Goal: Task Accomplishment & Management: Use online tool/utility

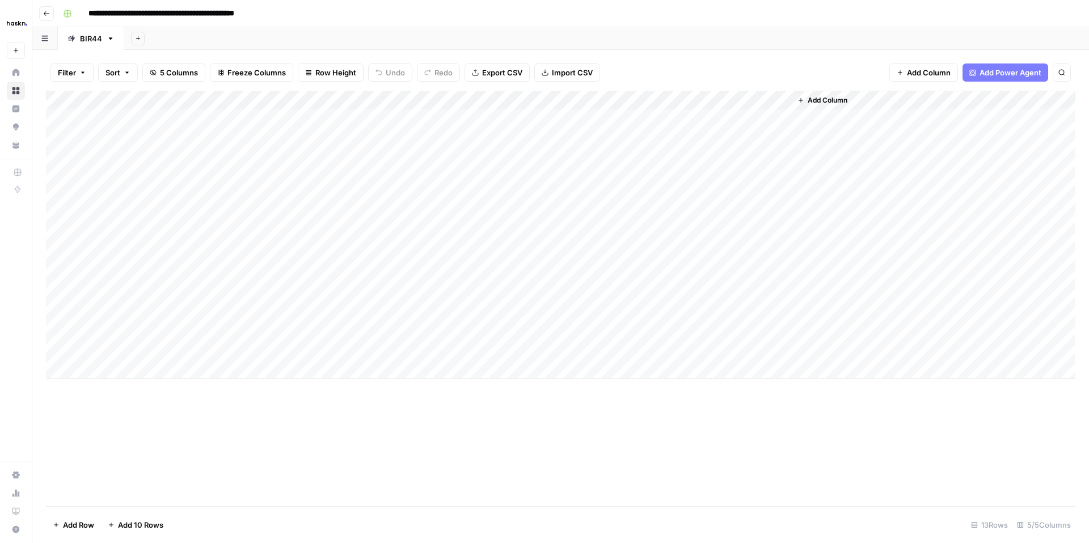
click at [58, 272] on div "Add Column" at bounding box center [560, 235] width 1029 height 288
click at [75, 528] on span "Delete 1 Row" at bounding box center [75, 524] width 45 height 11
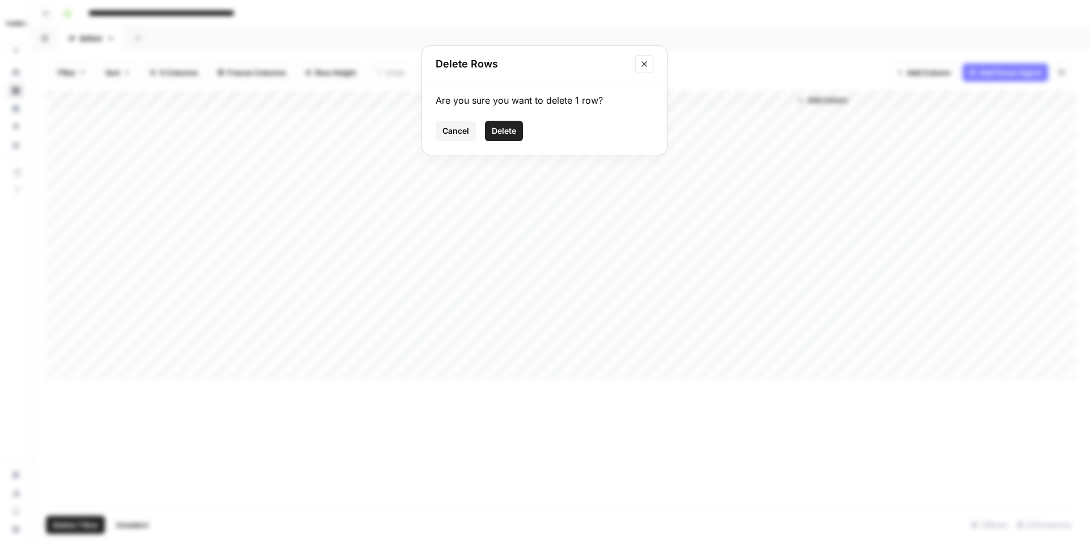
click at [506, 129] on span "Delete" at bounding box center [504, 130] width 24 height 11
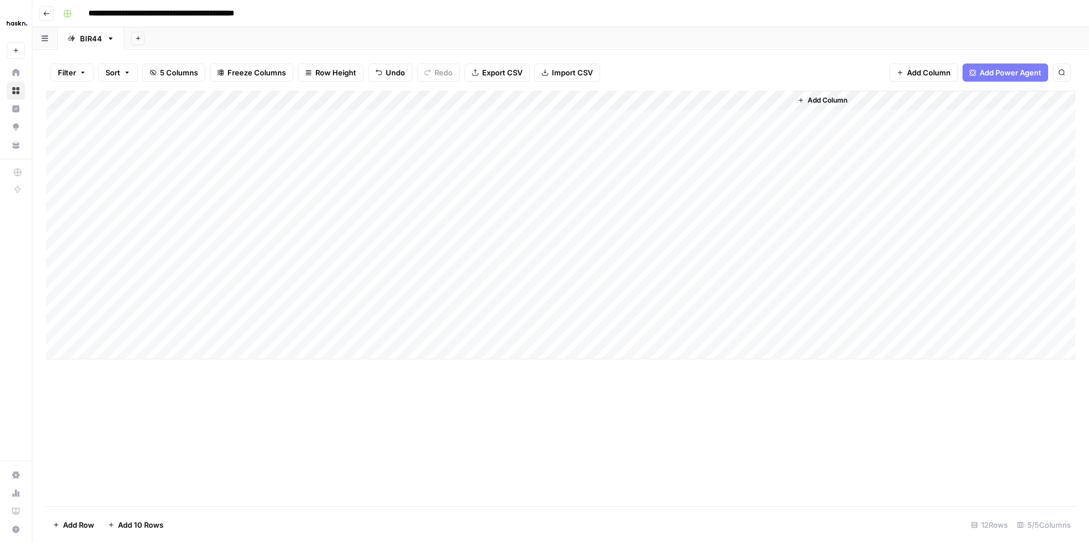
drag, startPoint x: 48, startPoint y: 311, endPoint x: 62, endPoint y: 232, distance: 80.0
click at [62, 232] on div "Add Column" at bounding box center [560, 225] width 1029 height 269
click at [748, 232] on div "Add Column" at bounding box center [560, 225] width 1029 height 269
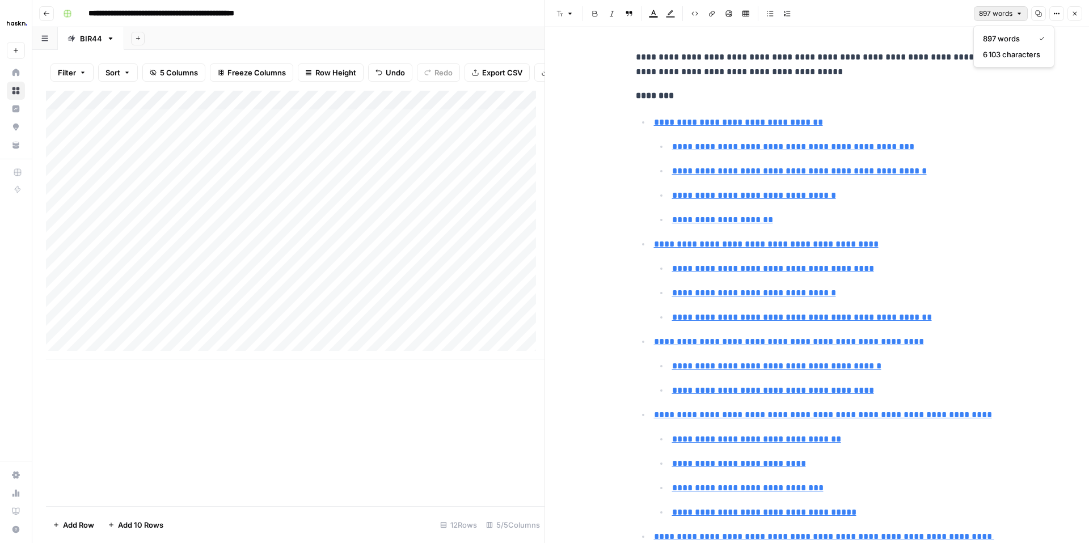
click at [1011, 16] on span "897 words" at bounding box center [995, 14] width 33 height 10
click at [1057, 14] on icon "button" at bounding box center [1056, 13] width 7 height 7
click at [1000, 120] on span "Code" at bounding box center [1022, 120] width 54 height 11
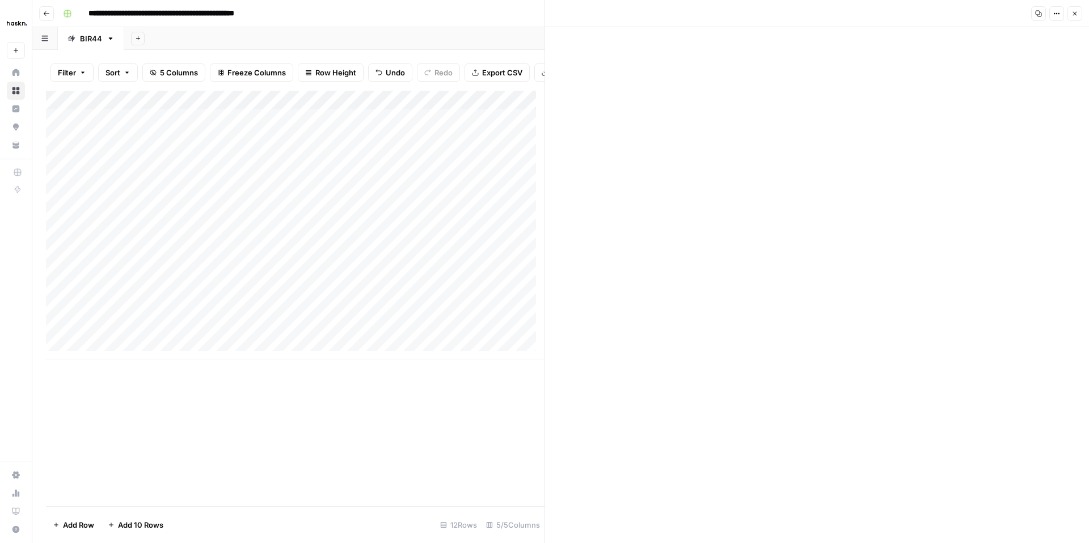
scroll to position [2157, 0]
drag, startPoint x: 633, startPoint y: 155, endPoint x: 731, endPoint y: 456, distance: 316.1
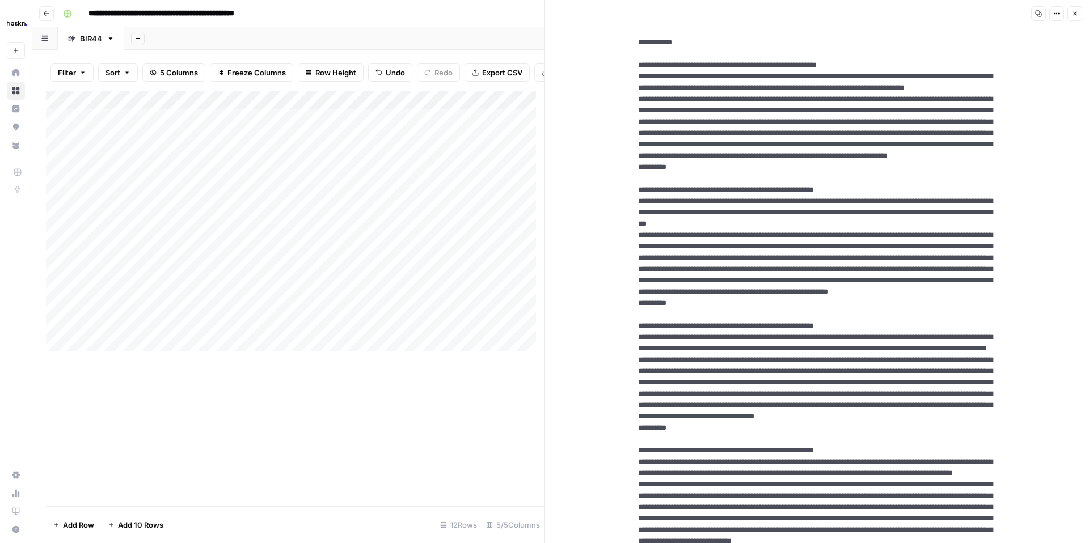
scroll to position [1229, 0]
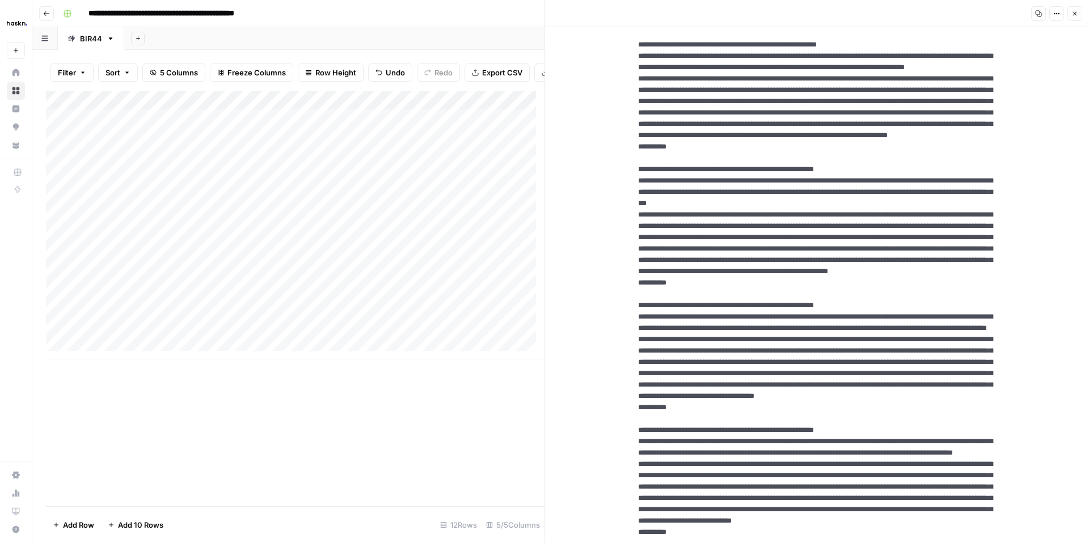
drag, startPoint x: 966, startPoint y: 383, endPoint x: 621, endPoint y: 222, distance: 380.5
click at [621, 222] on div "New Text" at bounding box center [817, 134] width 544 height 2673
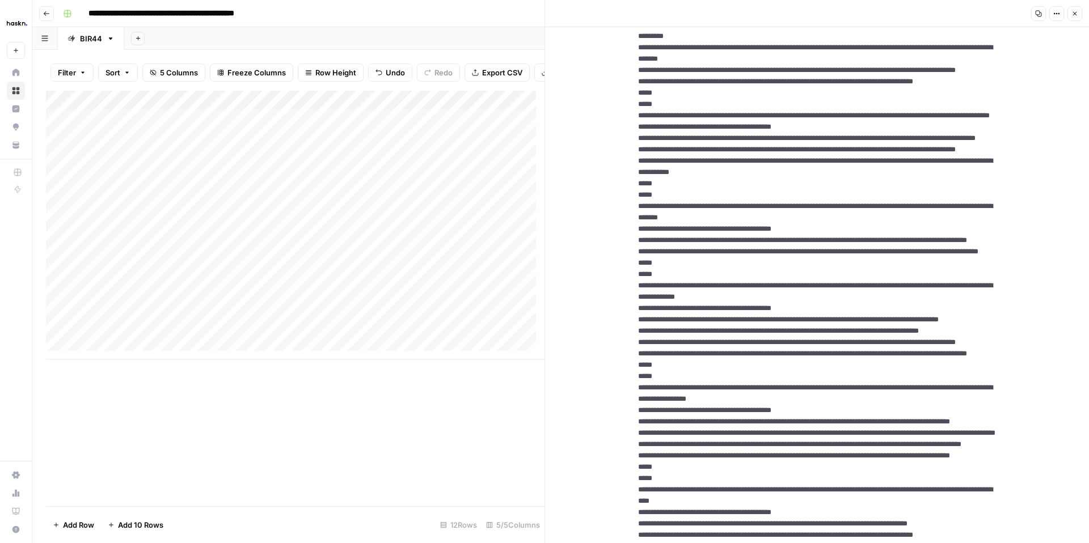
scroll to position [0, 0]
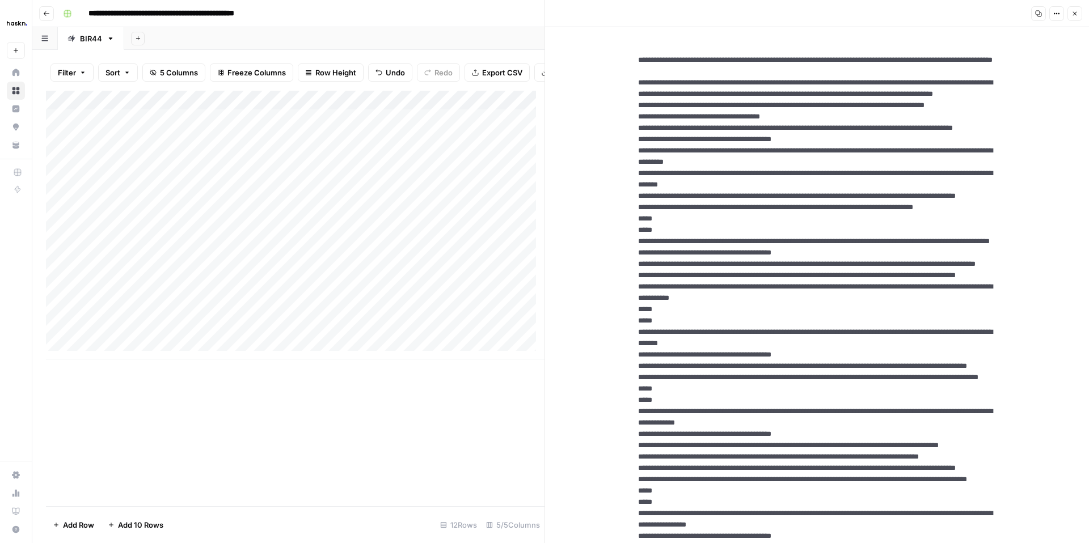
drag, startPoint x: 878, startPoint y: 75, endPoint x: 615, endPoint y: 64, distance: 263.9
click at [1077, 11] on icon "button" at bounding box center [1074, 13] width 7 height 7
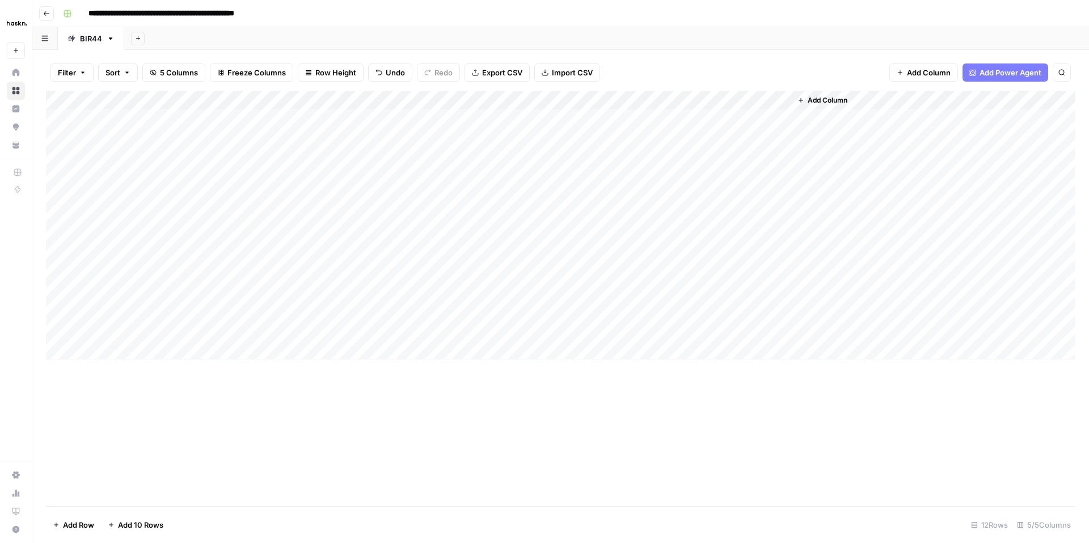
click at [347, 270] on div "Add Column" at bounding box center [560, 225] width 1029 height 269
click at [449, 252] on div "Add Column" at bounding box center [560, 225] width 1029 height 269
click at [450, 252] on div "Add Column" at bounding box center [560, 225] width 1029 height 269
click at [451, 273] on div "Add Column" at bounding box center [560, 225] width 1029 height 269
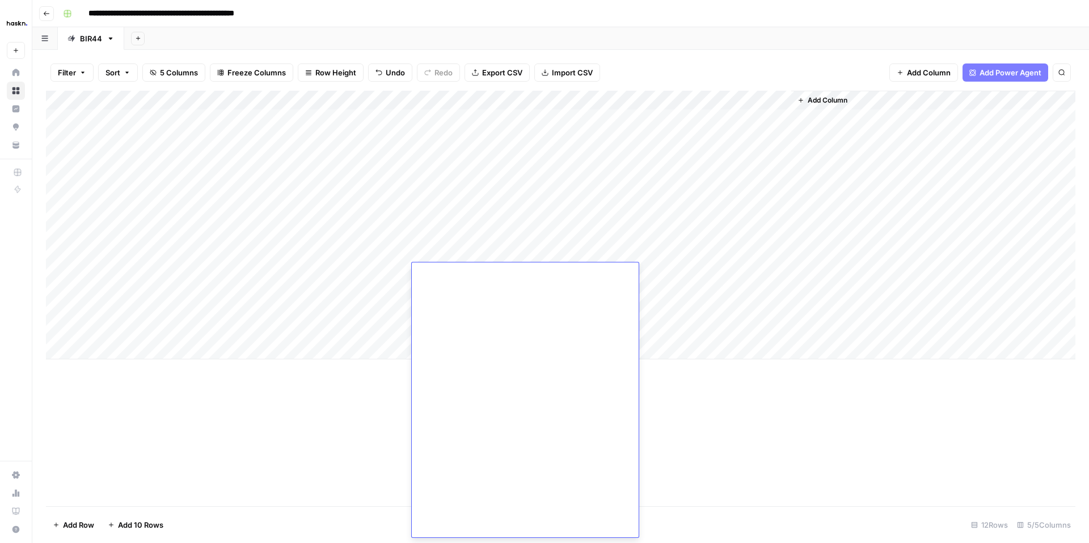
scroll to position [10960, 0]
drag, startPoint x: 472, startPoint y: 412, endPoint x: 451, endPoint y: 401, distance: 23.3
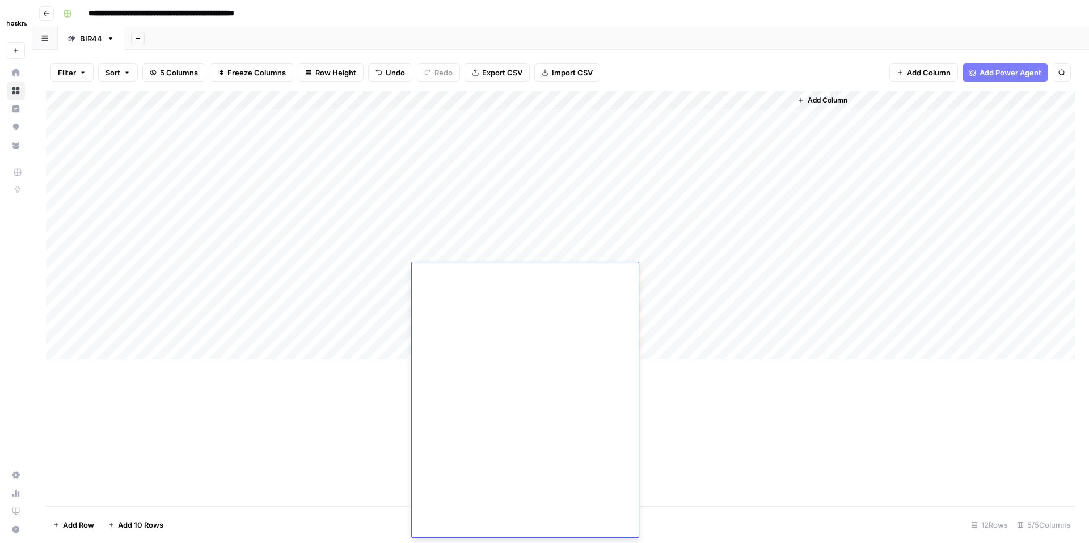
drag, startPoint x: 463, startPoint y: 404, endPoint x: 413, endPoint y: 328, distance: 90.7
type textarea "**********"
click at [354, 269] on div "Add Column" at bounding box center [560, 225] width 1029 height 269
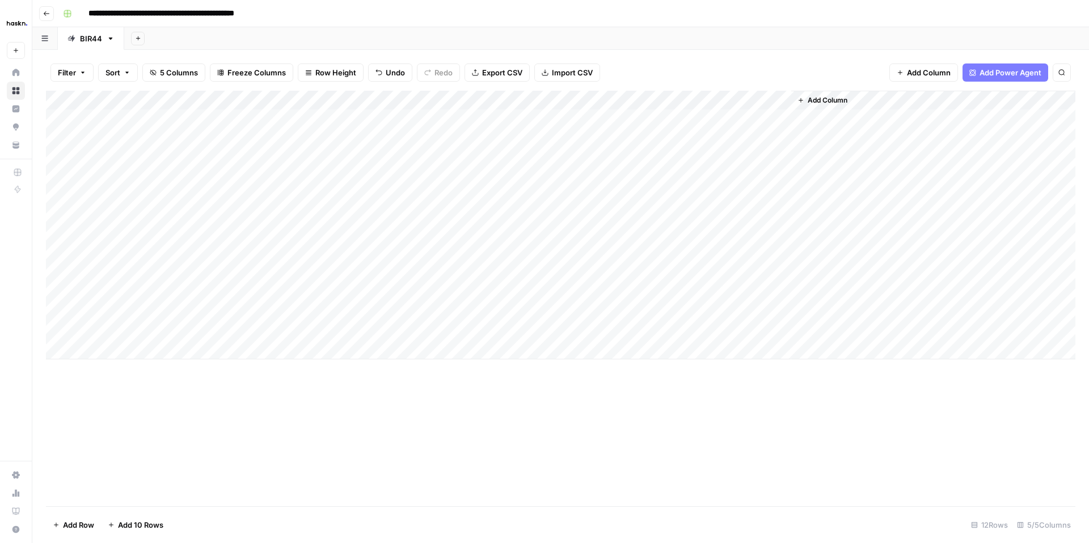
click at [445, 273] on div "Add Column" at bounding box center [560, 225] width 1029 height 269
click at [363, 272] on div "Add Column" at bounding box center [560, 225] width 1029 height 269
click at [438, 252] on div "Add Column" at bounding box center [560, 225] width 1029 height 269
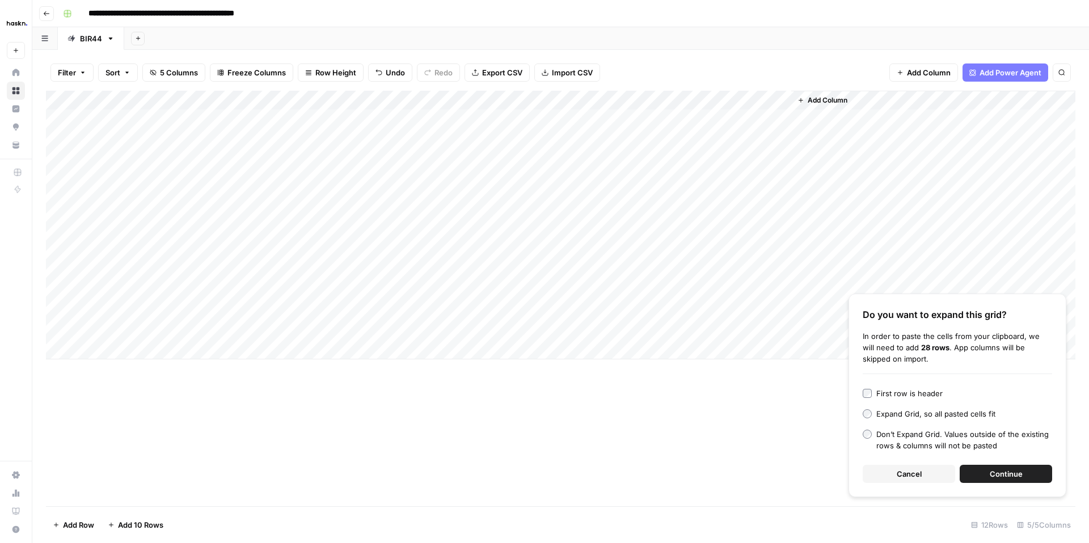
click at [909, 480] on button "Cancel" at bounding box center [908, 474] width 92 height 18
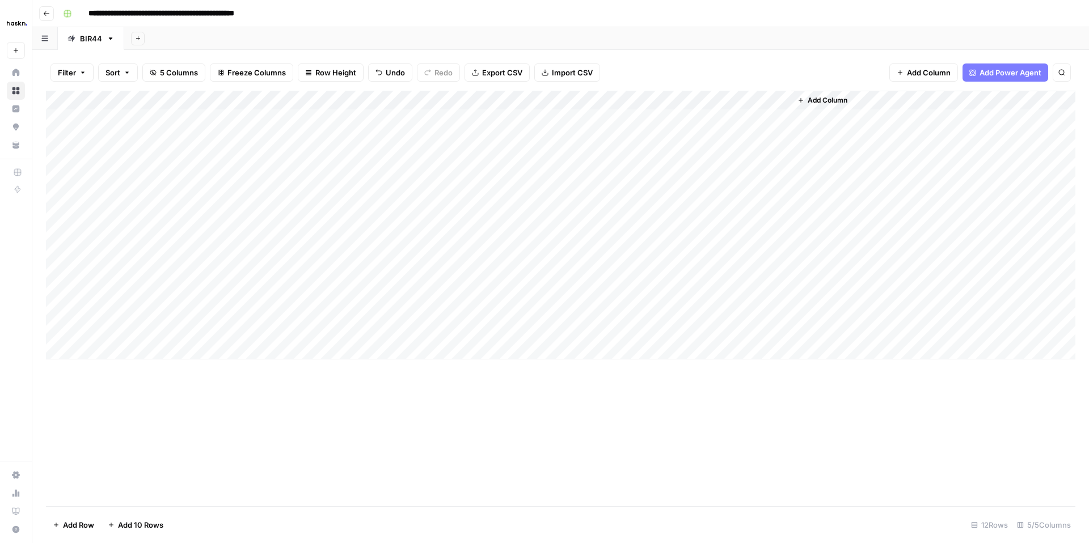
click at [448, 264] on div "Add Column" at bounding box center [560, 225] width 1029 height 269
click at [441, 252] on div "Add Column" at bounding box center [560, 225] width 1029 height 269
click at [441, 252] on textarea at bounding box center [502, 255] width 181 height 16
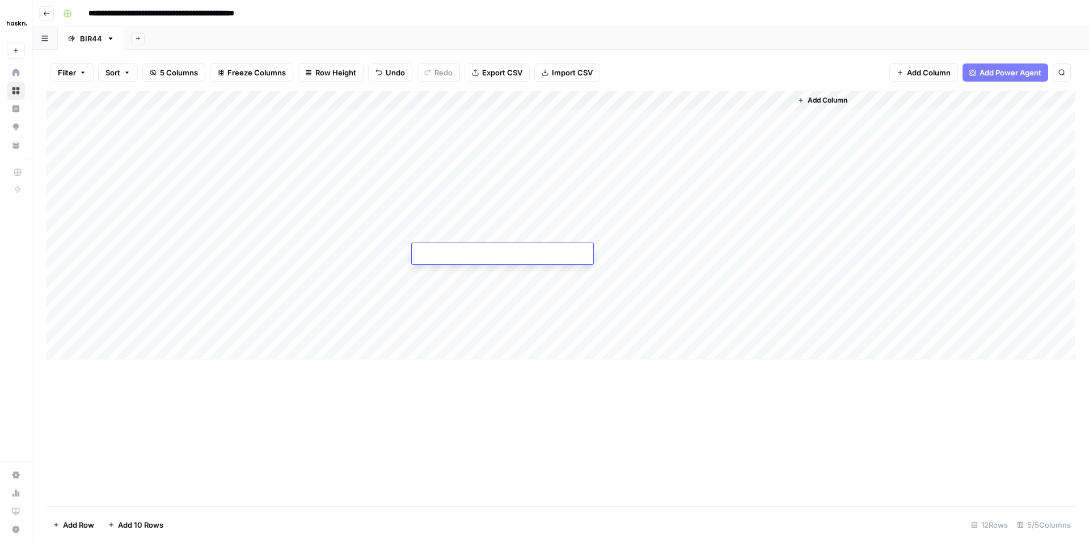
type textarea "**********"
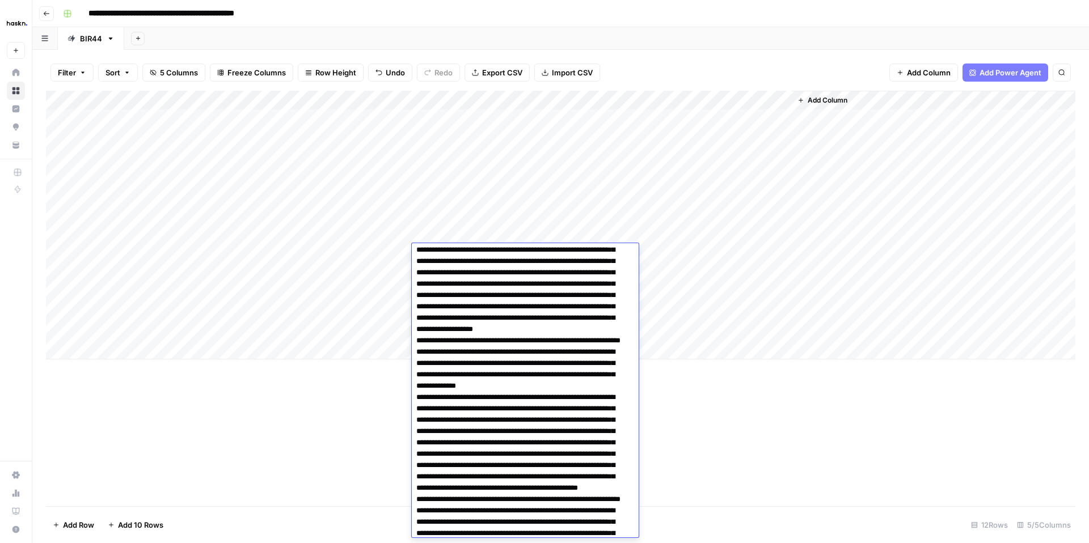
scroll to position [0, 0]
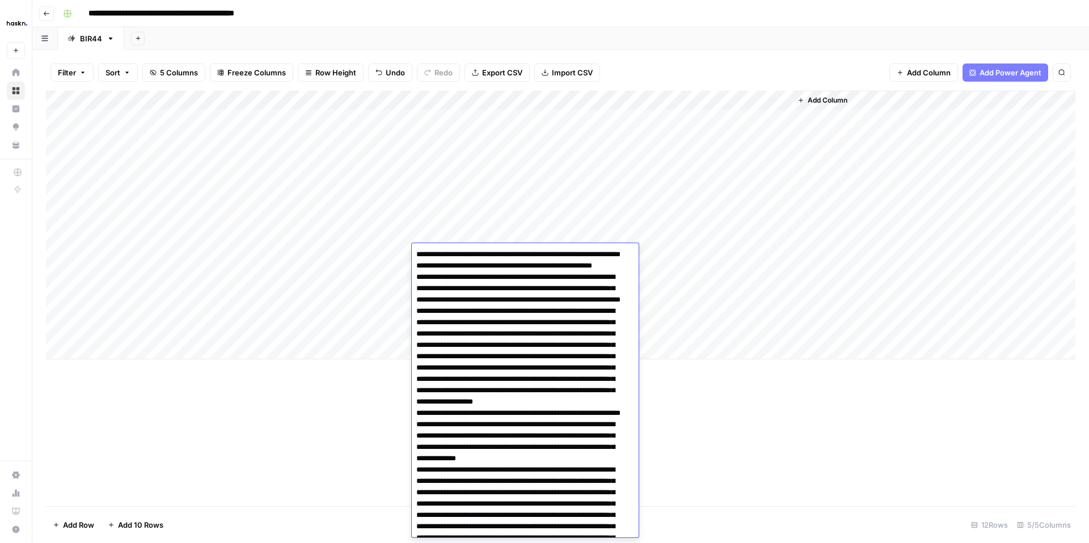
click at [351, 270] on div "Add Column" at bounding box center [560, 225] width 1029 height 269
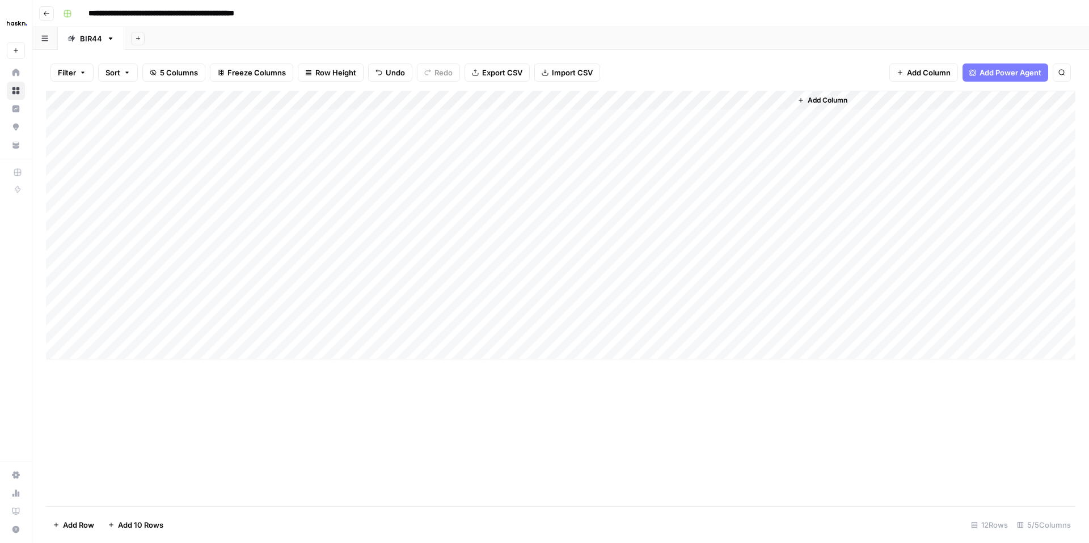
click at [461, 272] on div "Add Column" at bounding box center [560, 225] width 1029 height 269
click at [460, 272] on div "Add Column" at bounding box center [560, 225] width 1029 height 269
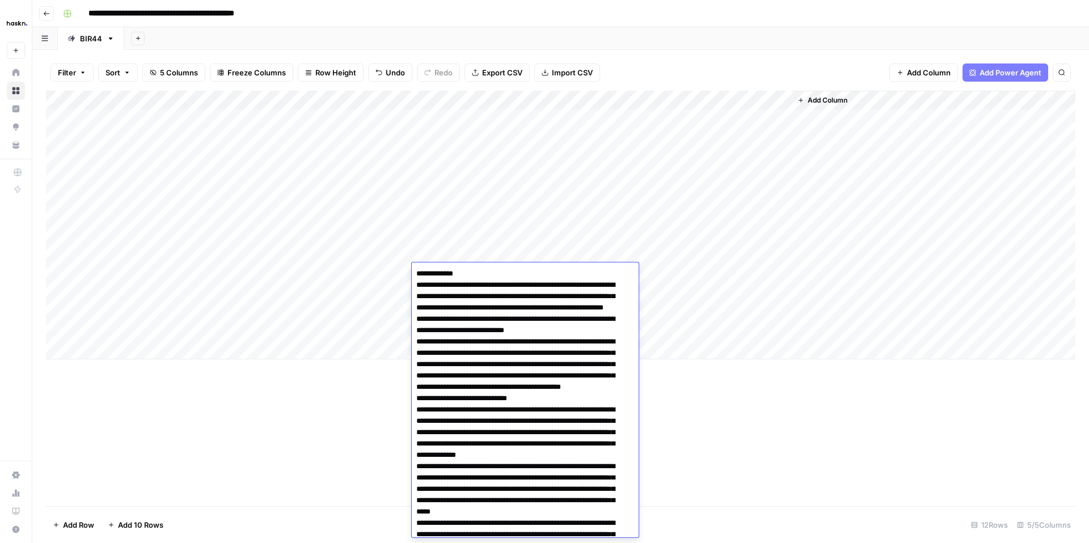
scroll to position [8828, 0]
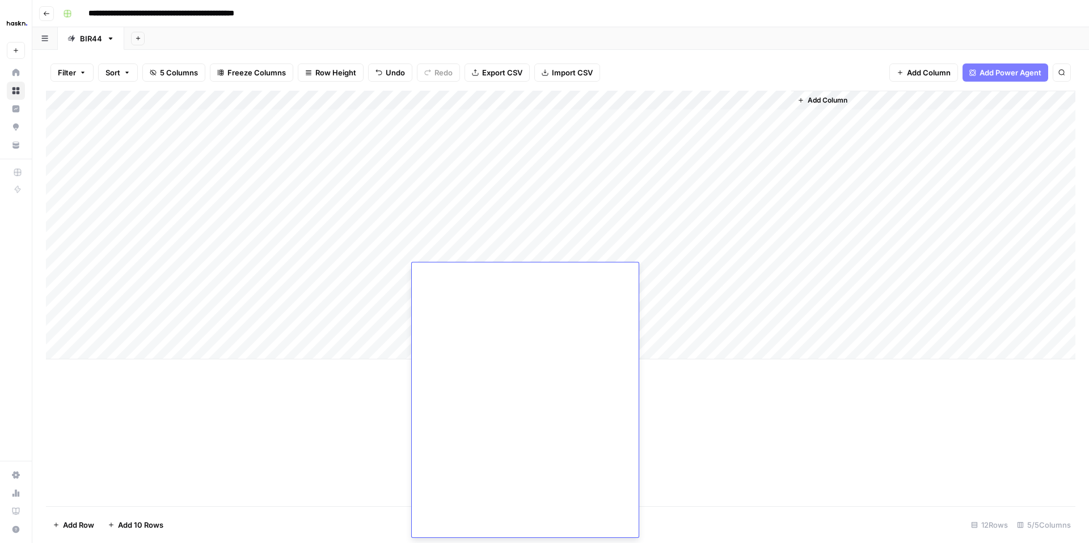
drag, startPoint x: 482, startPoint y: 403, endPoint x: 407, endPoint y: 394, distance: 76.0
click at [402, 395] on body "**********" at bounding box center [544, 271] width 1089 height 543
drag, startPoint x: 478, startPoint y: 416, endPoint x: 409, endPoint y: 385, distance: 75.7
click at [409, 385] on body "**********" at bounding box center [544, 271] width 1089 height 543
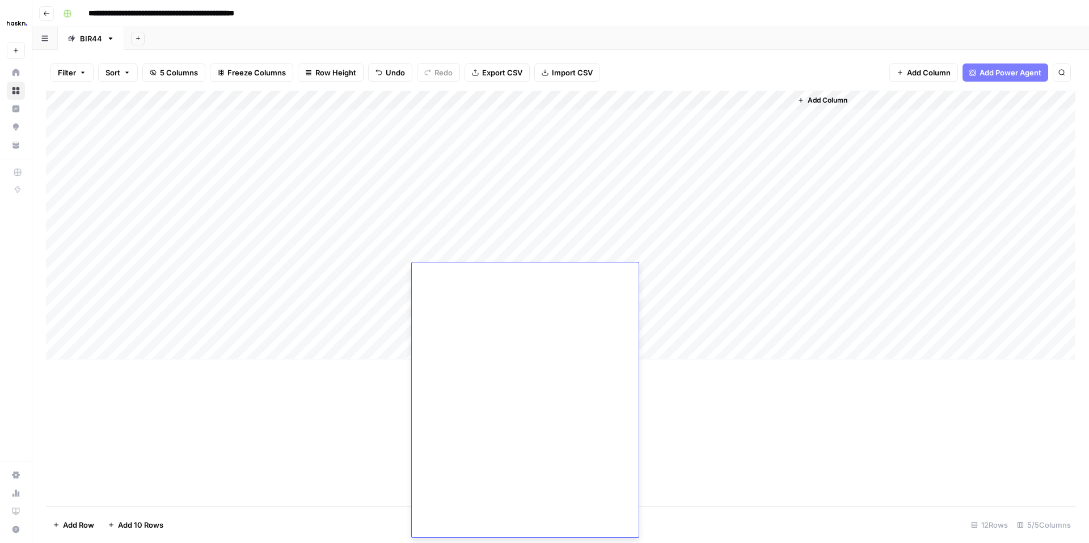
drag, startPoint x: 434, startPoint y: 400, endPoint x: 416, endPoint y: 384, distance: 24.1
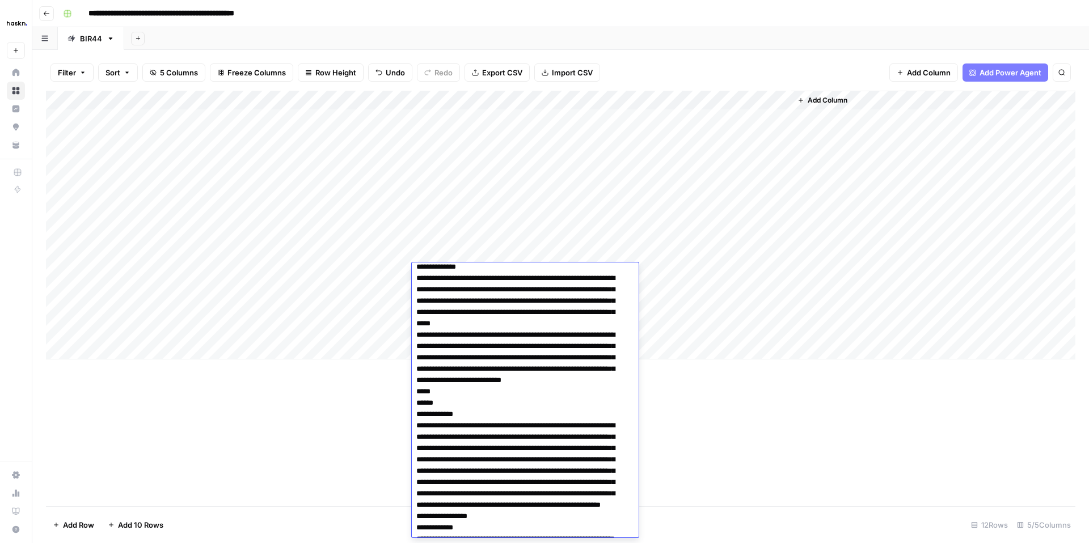
scroll to position [194, 0]
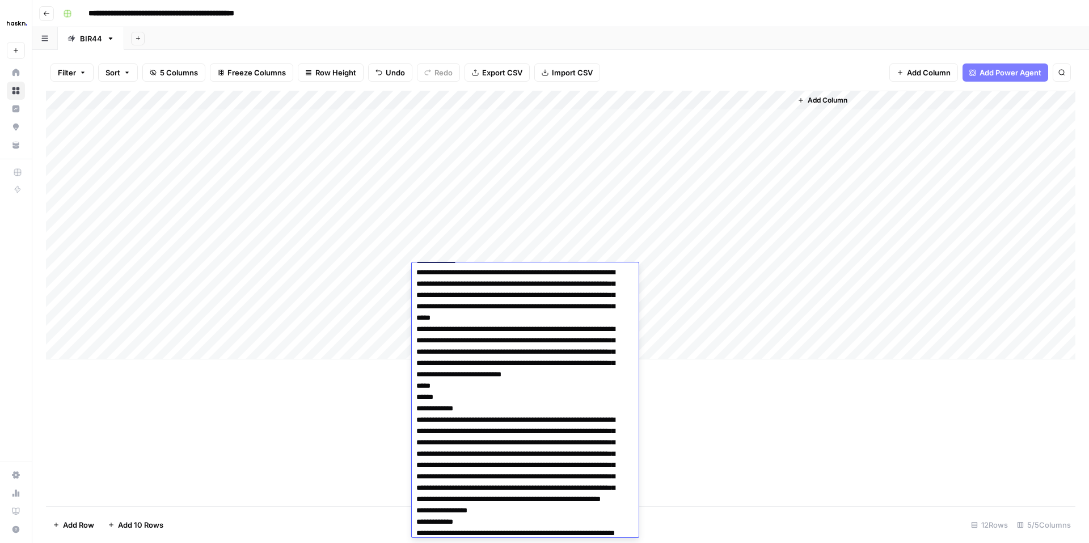
drag, startPoint x: 417, startPoint y: 277, endPoint x: 528, endPoint y: 476, distance: 228.5
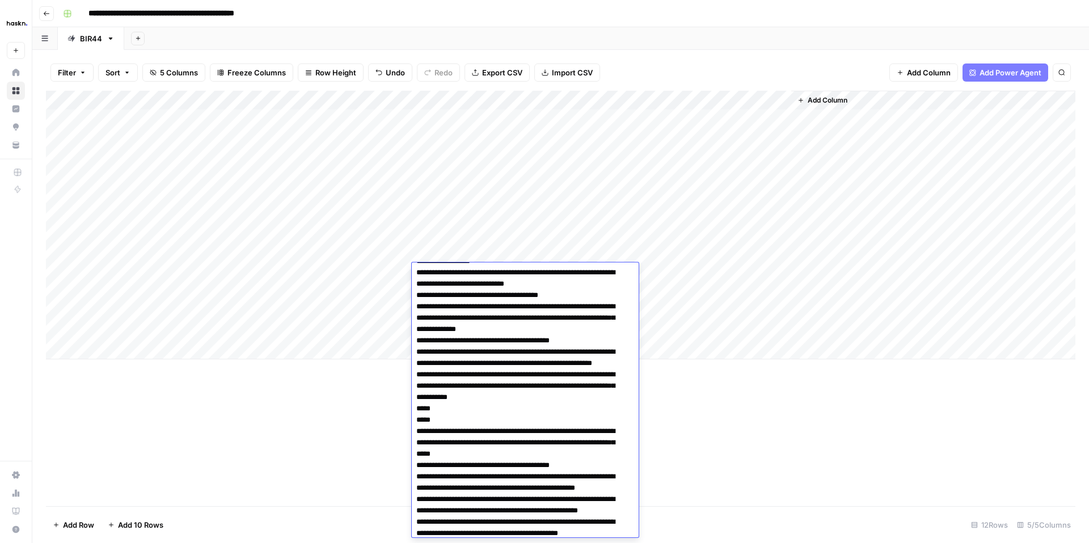
scroll to position [7, 0]
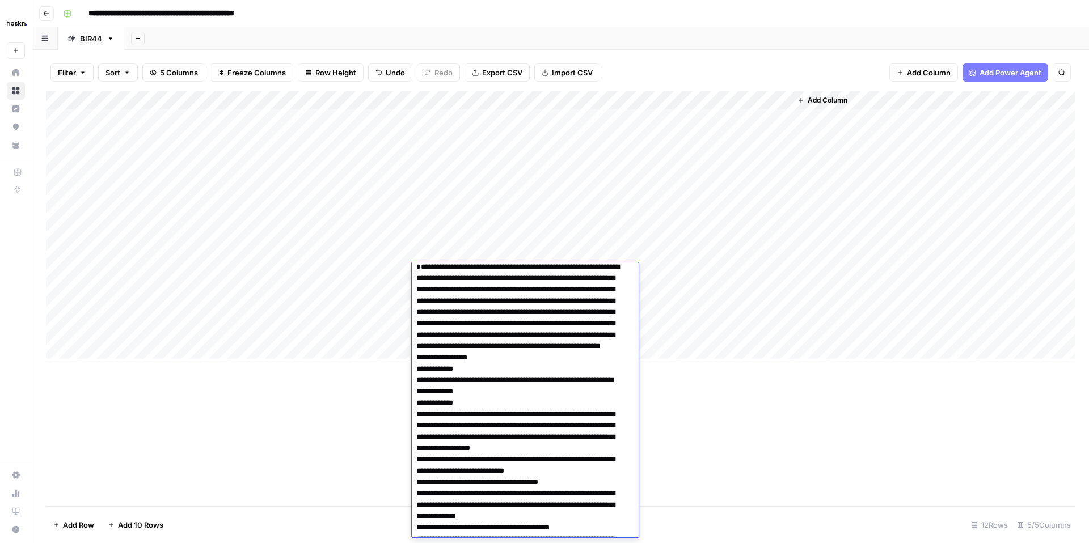
type textarea "**********"
click at [374, 276] on div "Add Column" at bounding box center [560, 225] width 1029 height 269
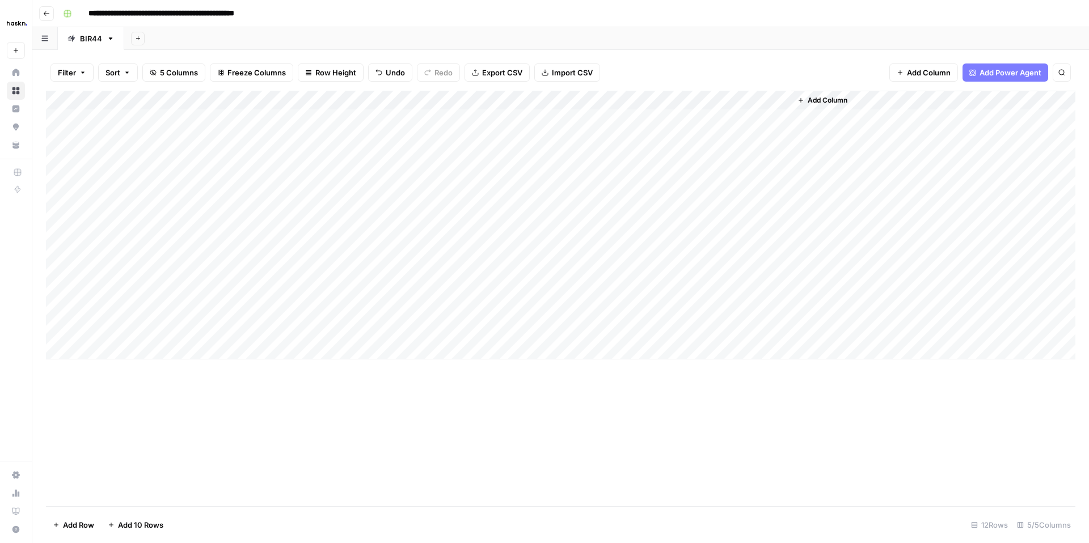
click at [449, 275] on div "Add Column" at bounding box center [560, 225] width 1029 height 269
click at [341, 270] on div "Add Column" at bounding box center [560, 225] width 1029 height 269
click at [458, 251] on div "Add Column" at bounding box center [560, 225] width 1029 height 269
click at [448, 270] on div "Add Column" at bounding box center [560, 225] width 1029 height 269
click at [456, 252] on div "Add Column" at bounding box center [560, 225] width 1029 height 269
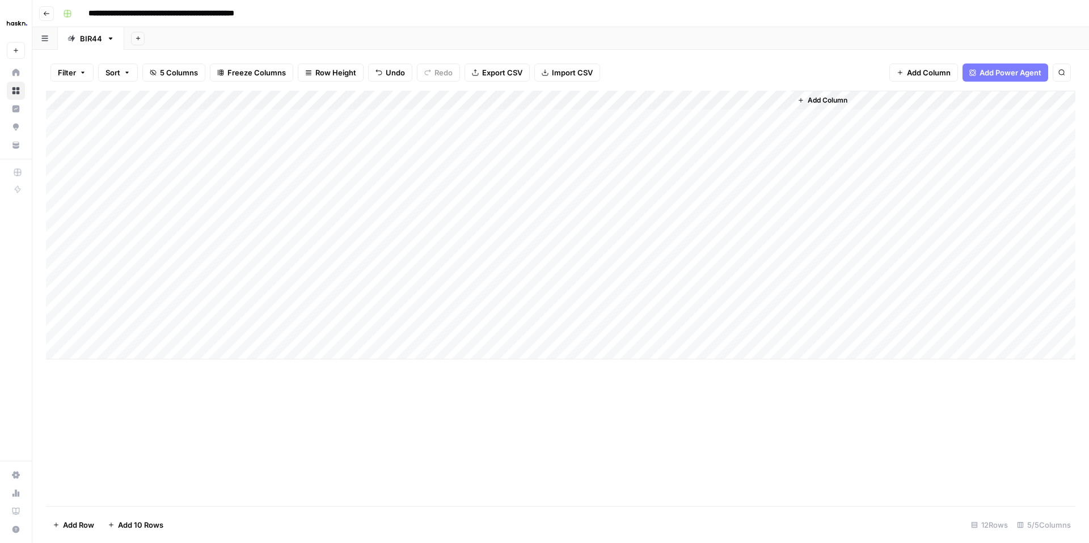
click at [629, 270] on div "Add Column" at bounding box center [560, 225] width 1029 height 269
click at [780, 274] on div "Add Column" at bounding box center [560, 225] width 1029 height 269
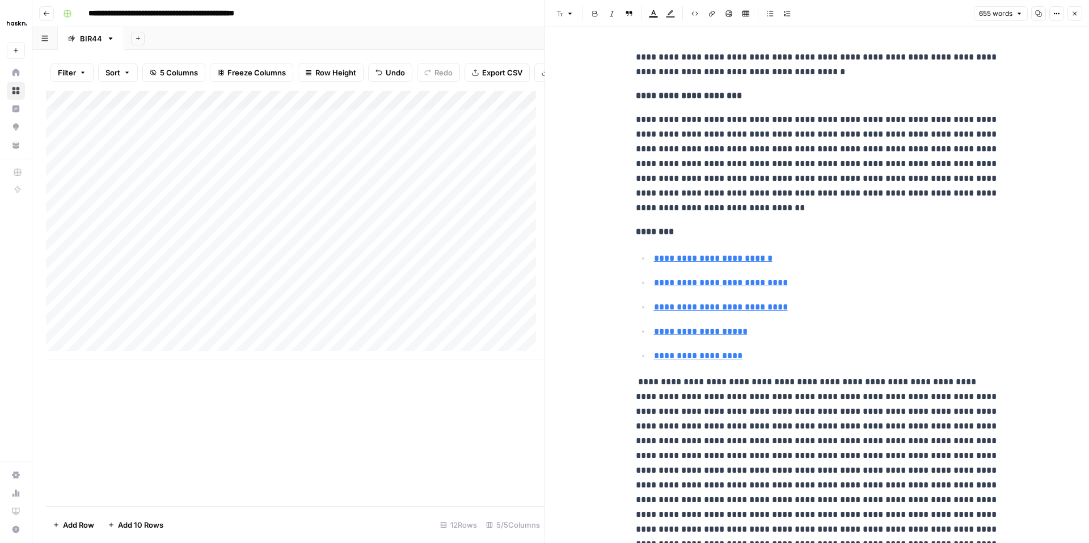
click at [1055, 12] on icon "button" at bounding box center [1056, 13] width 7 height 7
click at [1010, 118] on span "Code" at bounding box center [1022, 120] width 54 height 11
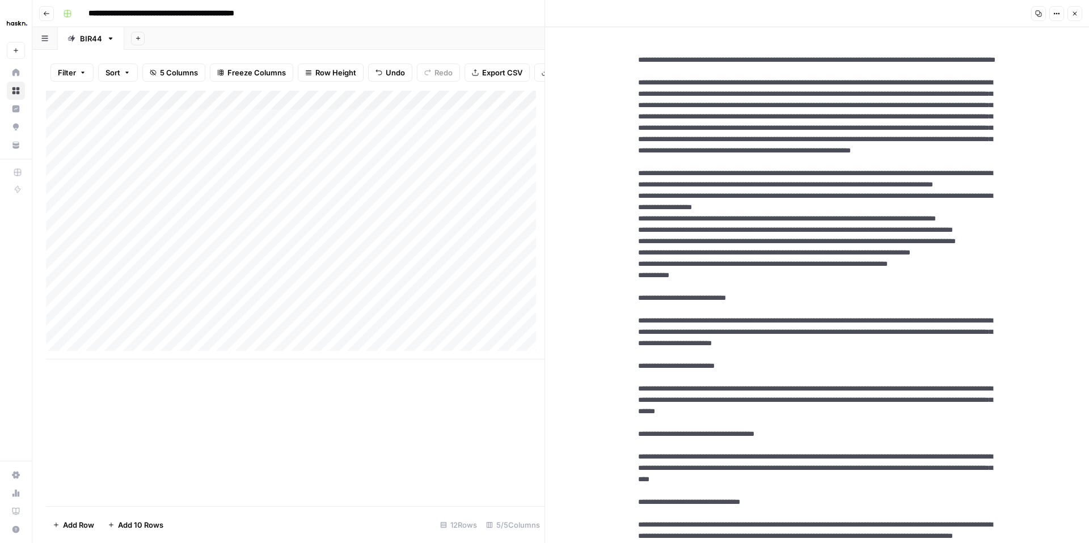
drag, startPoint x: 852, startPoint y: 72, endPoint x: 620, endPoint y: 56, distance: 231.9
click at [1073, 12] on icon "button" at bounding box center [1074, 13] width 7 height 7
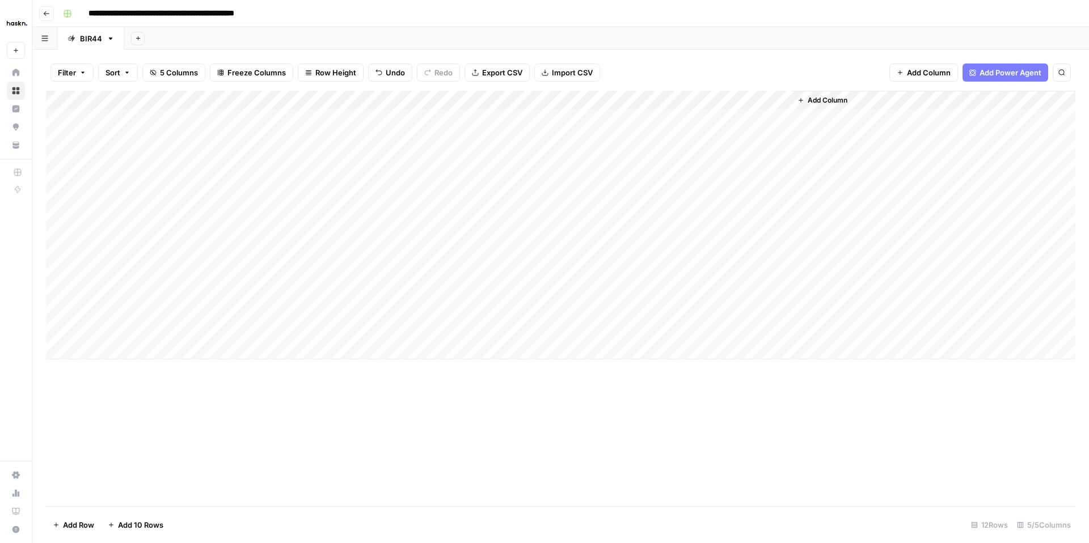
click at [153, 273] on div "Add Column" at bounding box center [560, 225] width 1029 height 269
click at [102, 276] on textarea "********" at bounding box center [175, 274] width 181 height 16
type textarea "********"
click at [466, 273] on div "Add Column" at bounding box center [560, 225] width 1029 height 269
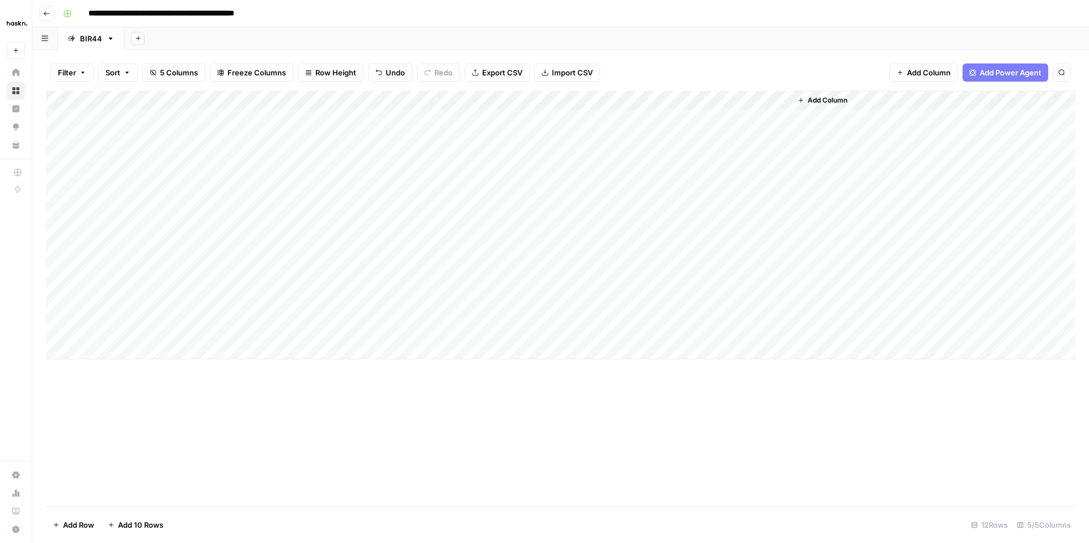
click at [467, 273] on div "Add Column" at bounding box center [560, 225] width 1029 height 269
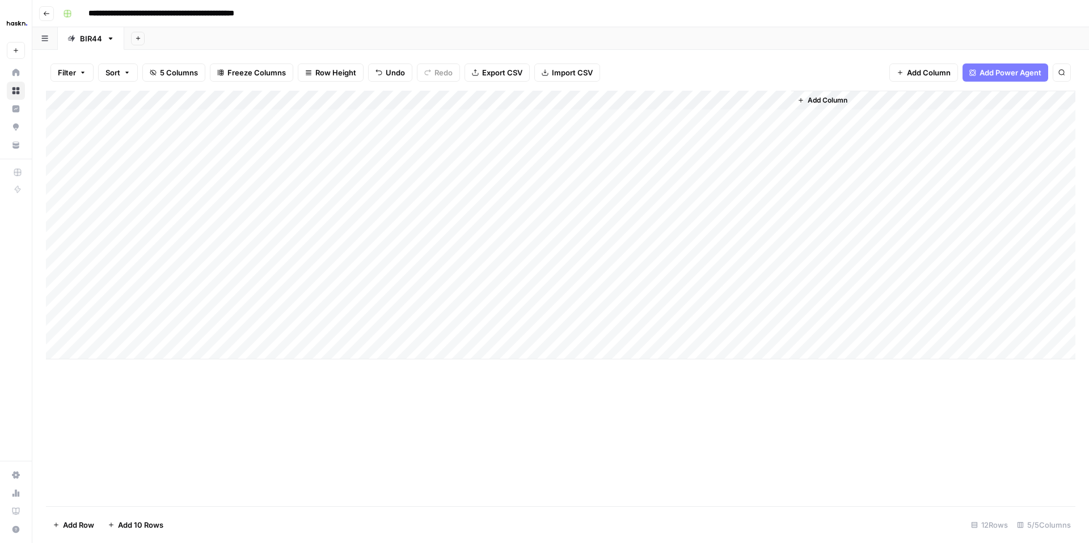
click at [318, 273] on div "Add Column" at bounding box center [560, 225] width 1029 height 269
click at [308, 255] on div "Add Column" at bounding box center [560, 225] width 1029 height 269
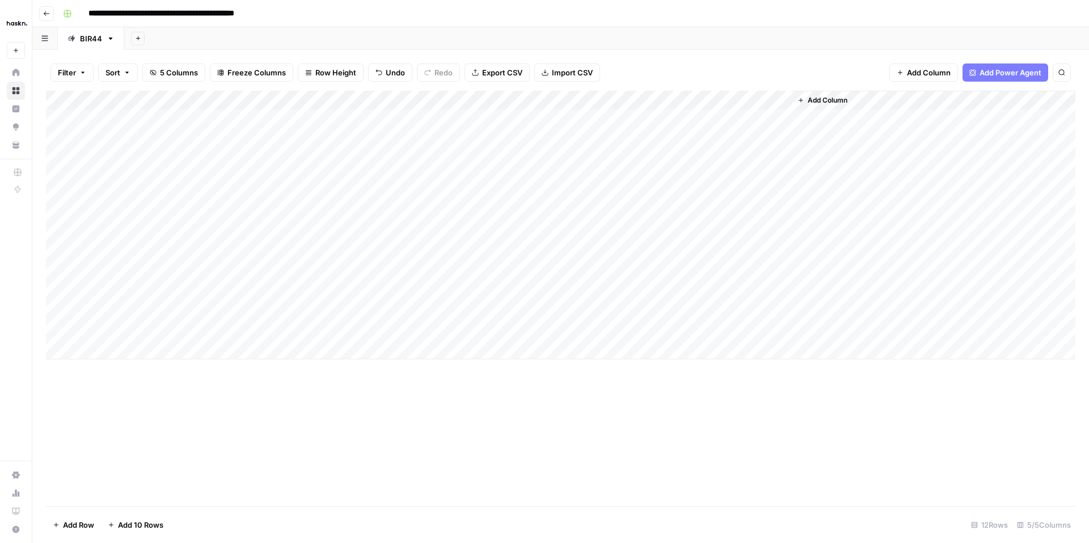
click at [192, 271] on div "Add Column" at bounding box center [560, 225] width 1029 height 269
click at [283, 273] on div "Add Column" at bounding box center [560, 225] width 1029 height 269
click at [283, 273] on textarea "**********" at bounding box center [338, 274] width 181 height 16
click at [224, 276] on div "Add Column" at bounding box center [560, 225] width 1029 height 269
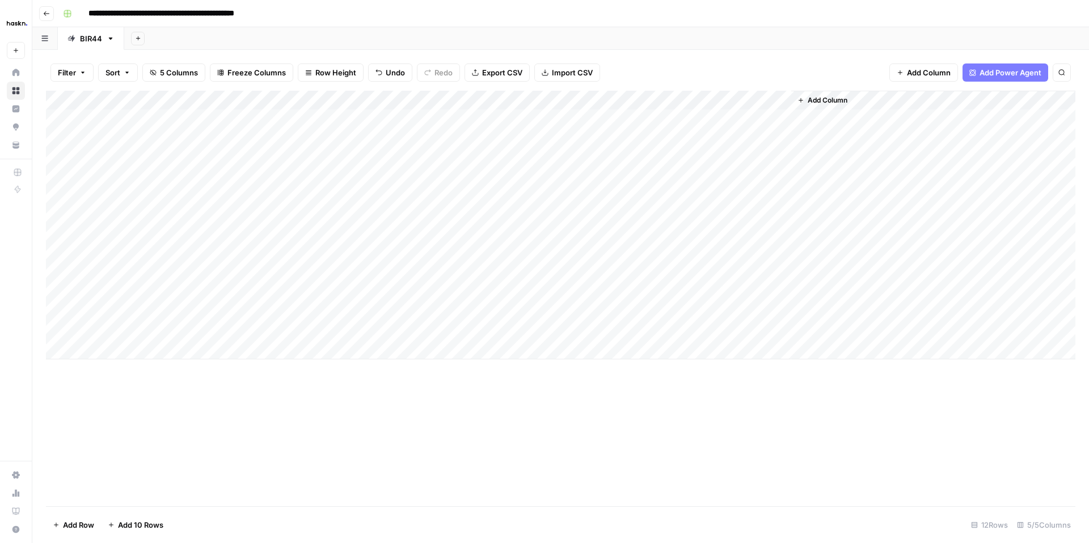
click at [284, 277] on div "Add Column" at bounding box center [560, 225] width 1029 height 269
paste textarea "**********"
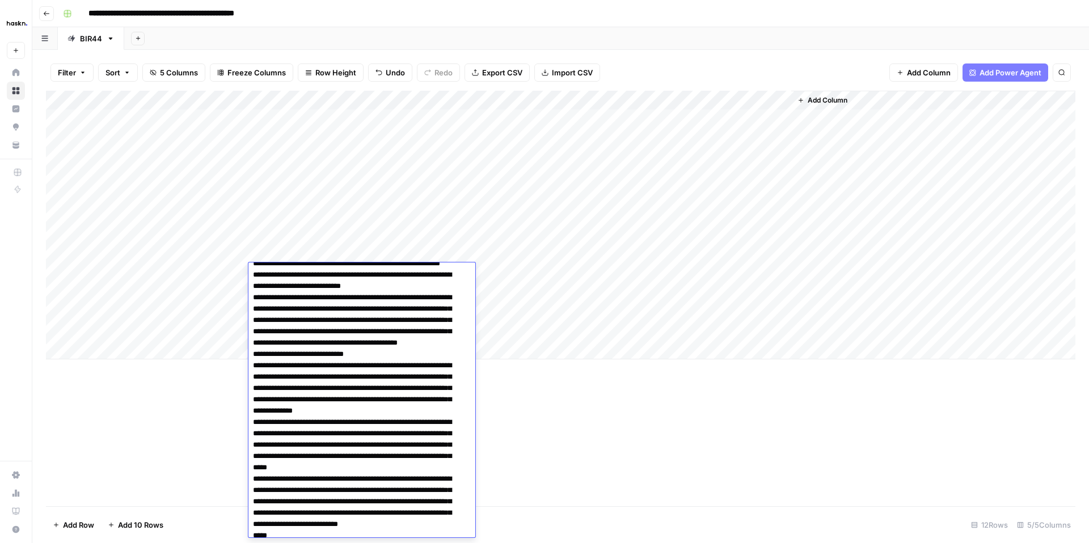
scroll to position [0, 0]
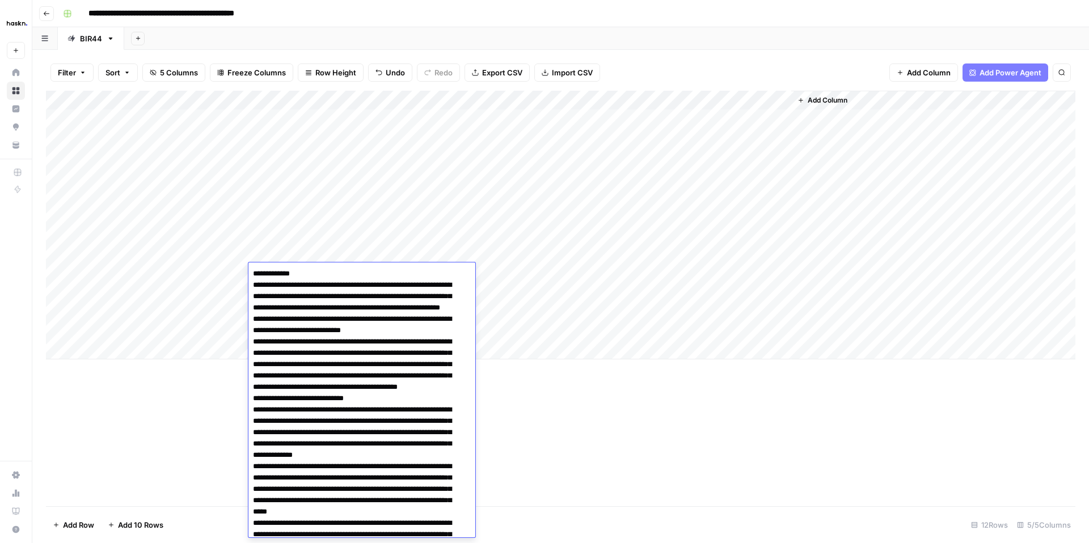
drag, startPoint x: 314, startPoint y: 452, endPoint x: 229, endPoint y: 234, distance: 234.3
click at [229, 234] on body "**********" at bounding box center [544, 271] width 1089 height 543
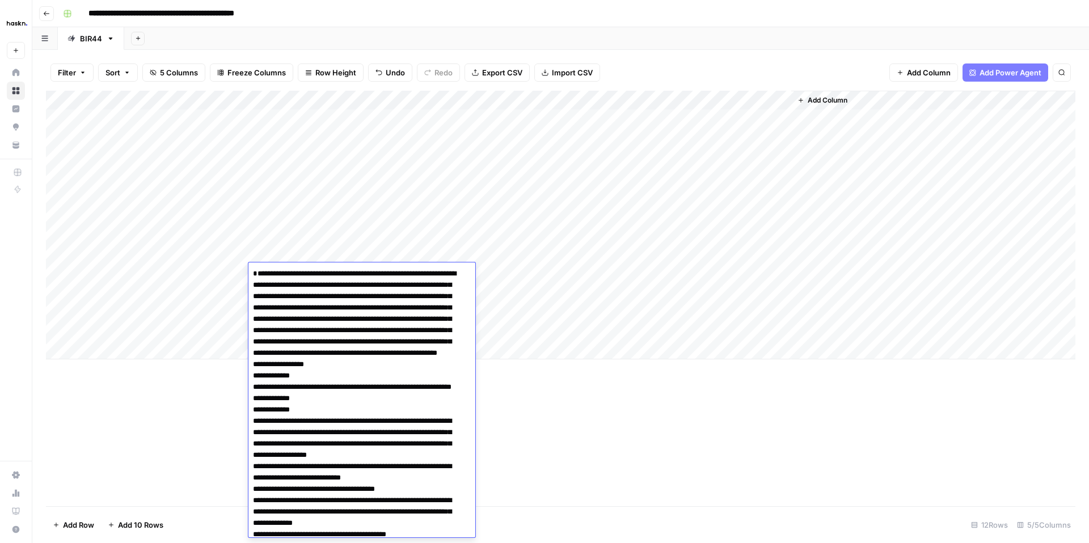
type textarea "**********"
click at [535, 432] on div "Add Column" at bounding box center [560, 299] width 1029 height 416
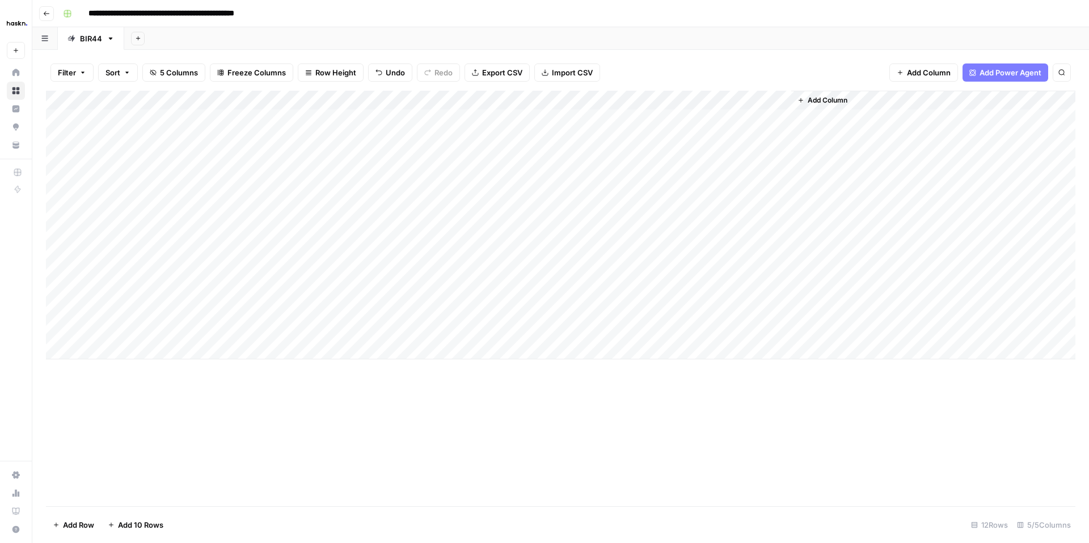
click at [678, 272] on div "Add Column" at bounding box center [560, 225] width 1029 height 269
click at [387, 251] on div "Add Column" at bounding box center [560, 225] width 1029 height 269
click at [524, 275] on div "Add Column" at bounding box center [560, 225] width 1029 height 269
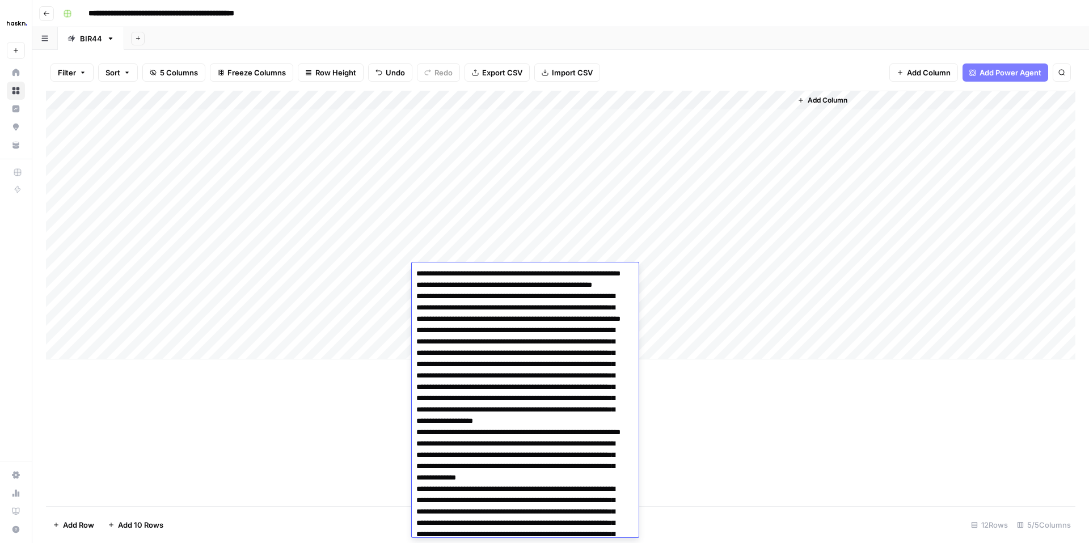
scroll to position [1876, 0]
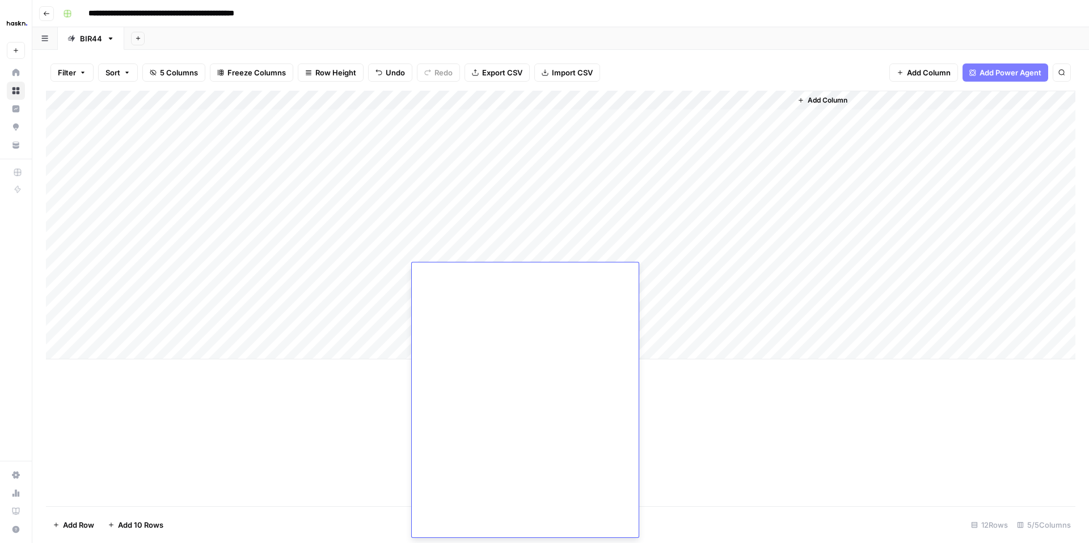
click at [346, 370] on div "Add Column" at bounding box center [560, 299] width 1029 height 416
click at [544, 274] on div "Add Column" at bounding box center [560, 225] width 1029 height 269
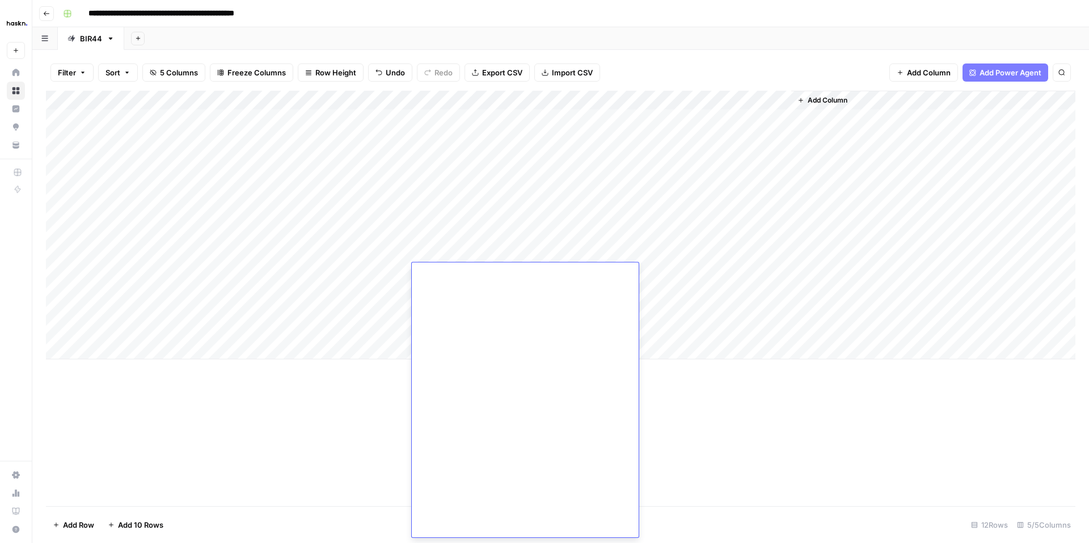
click at [363, 373] on div "Add Column" at bounding box center [560, 299] width 1029 height 416
click at [704, 276] on div "Add Column" at bounding box center [560, 225] width 1029 height 269
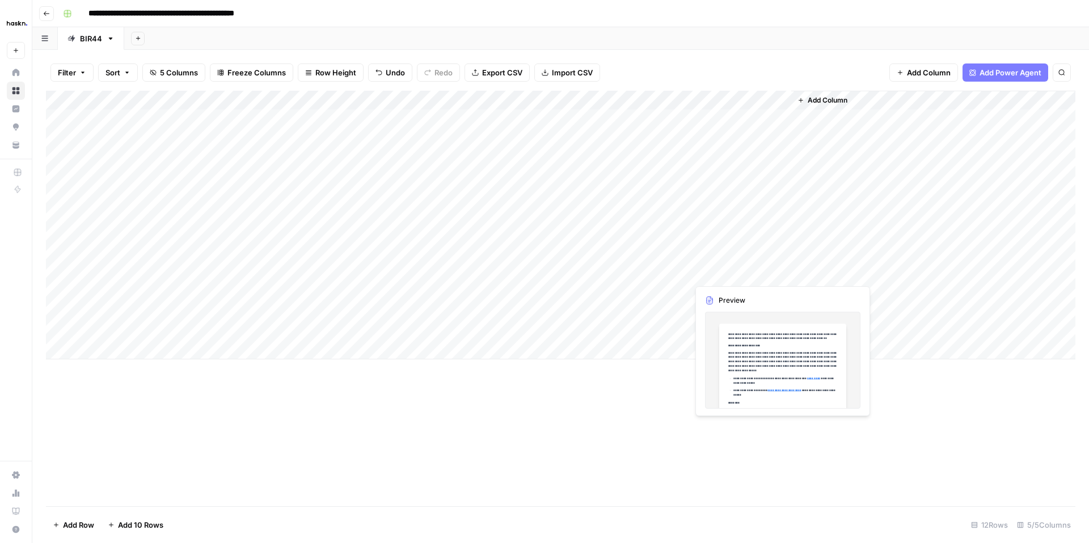
click at [704, 276] on div "Add Column" at bounding box center [560, 225] width 1029 height 269
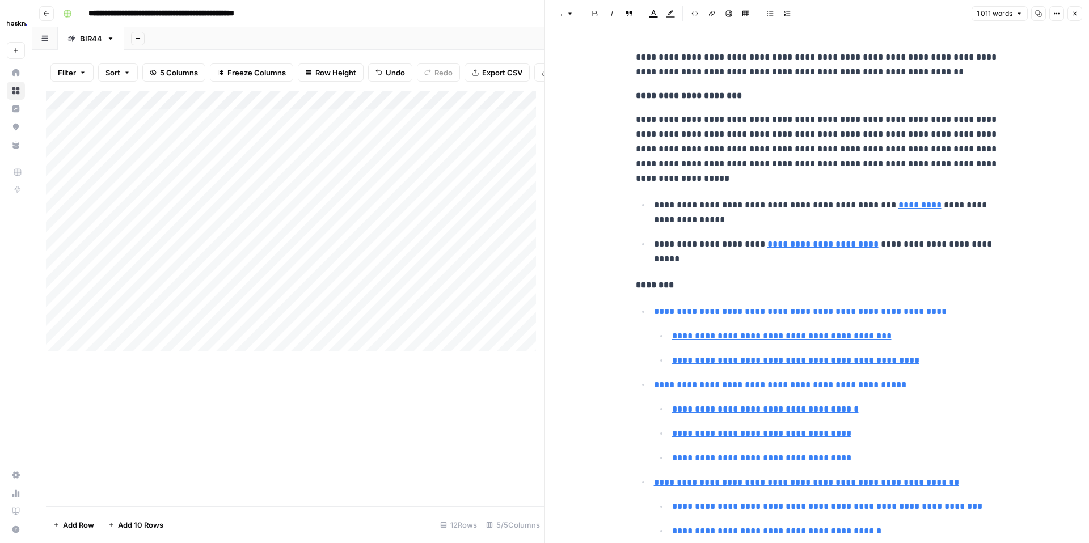
click at [952, 75] on p "**********" at bounding box center [817, 64] width 363 height 29
drag, startPoint x: 914, startPoint y: 70, endPoint x: 620, endPoint y: 59, distance: 293.9
copy p "**********"
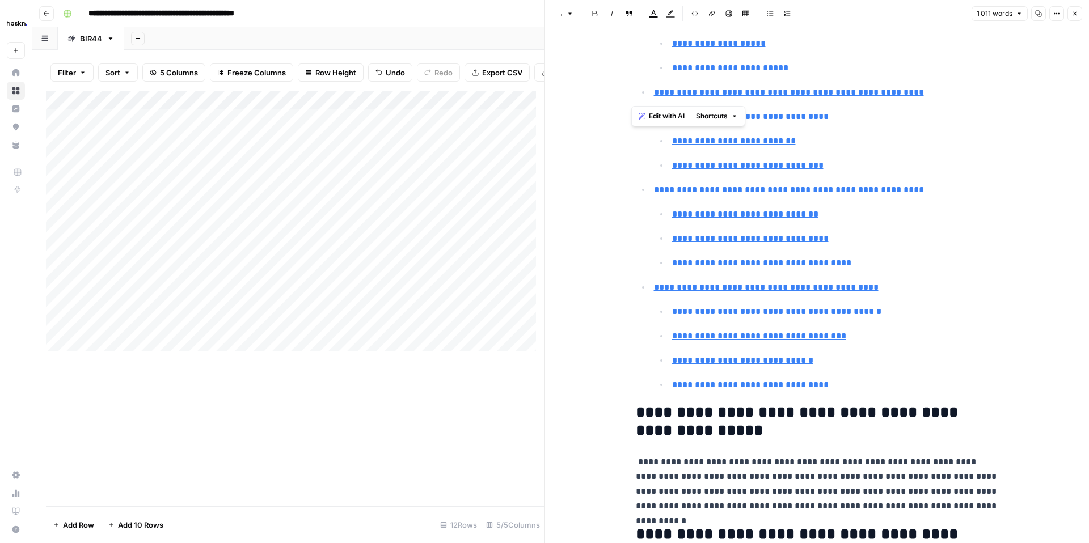
scroll to position [1058, 0]
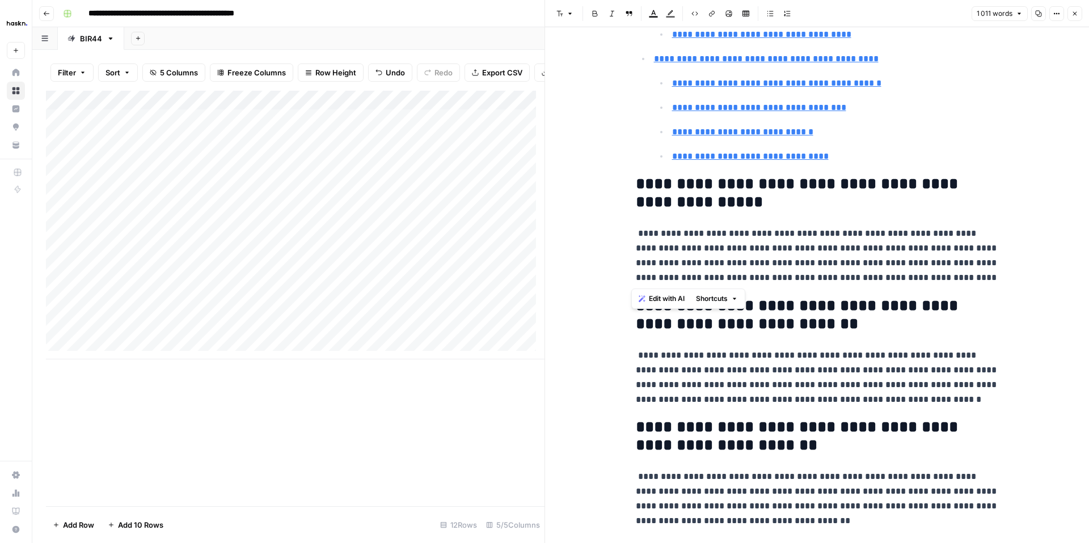
drag, startPoint x: 968, startPoint y: 278, endPoint x: 624, endPoint y: 236, distance: 346.7
click at [629, 236] on div "**********" at bounding box center [817, 279] width 377 height 2582
